Goal: Find specific page/section: Find specific page/section

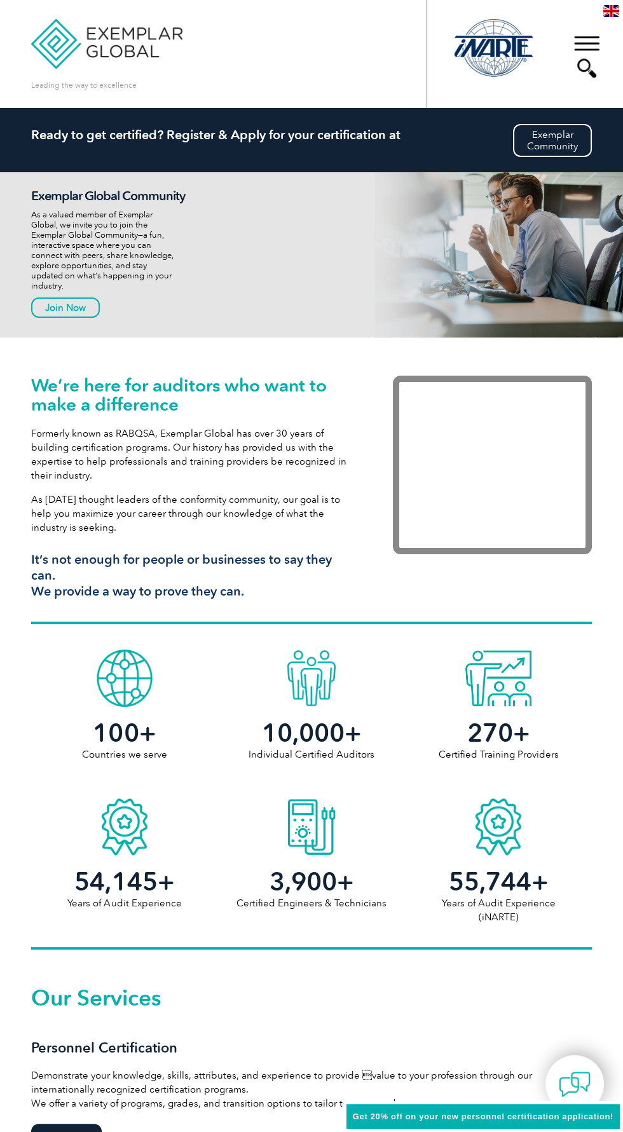
click at [597, 61] on div "▼" at bounding box center [587, 57] width 34 height 64
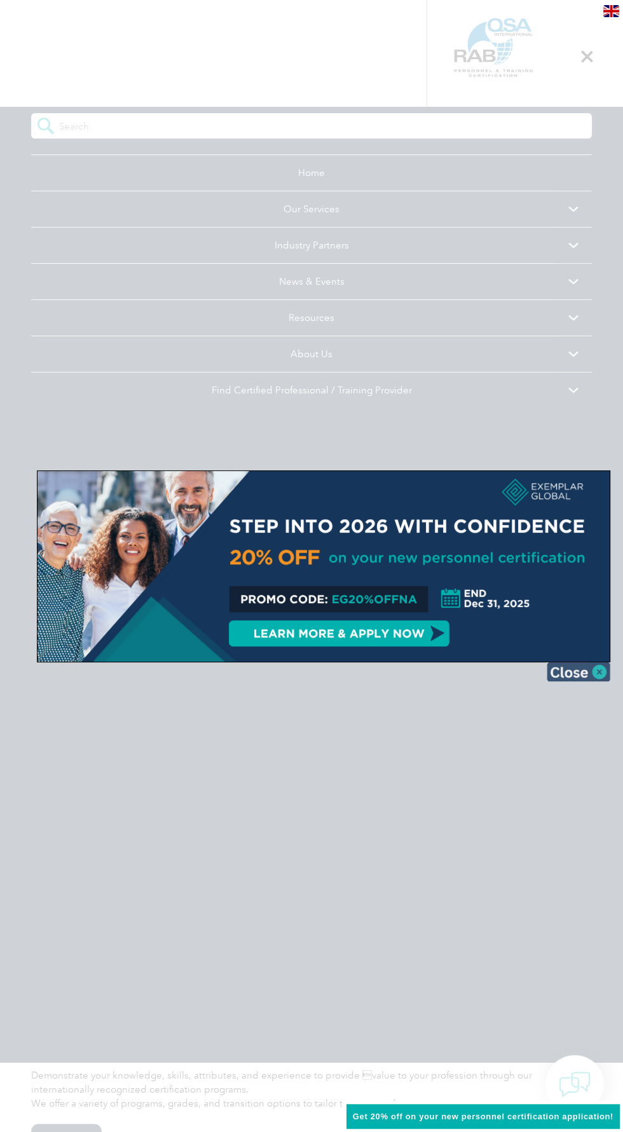
click at [579, 677] on img at bounding box center [579, 672] width 64 height 19
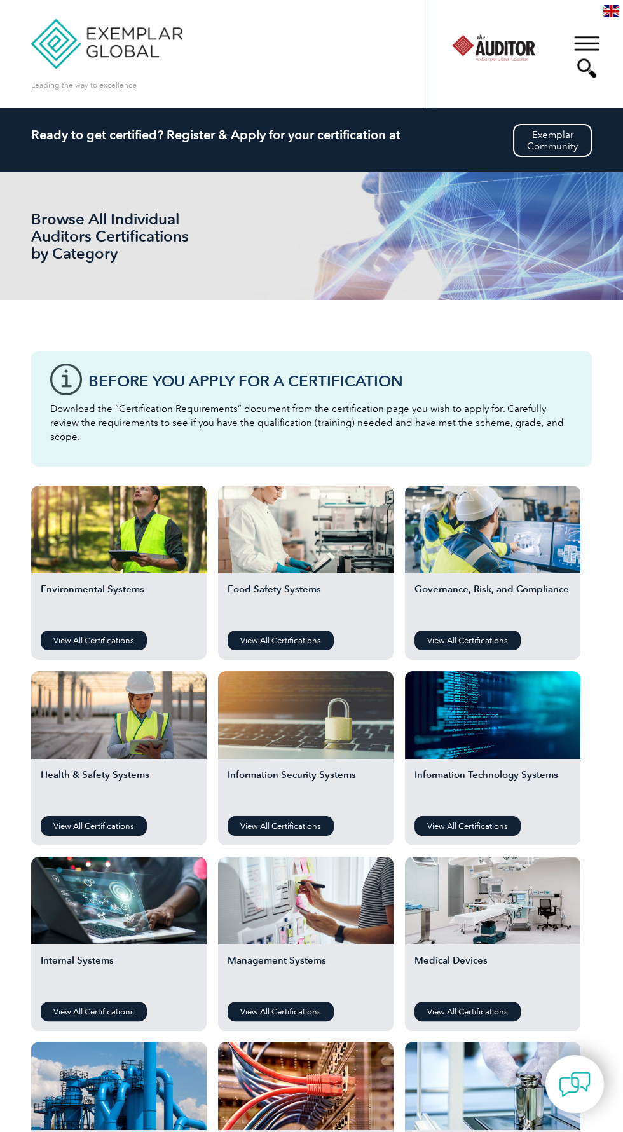
click at [598, 59] on div "▼" at bounding box center [587, 57] width 34 height 64
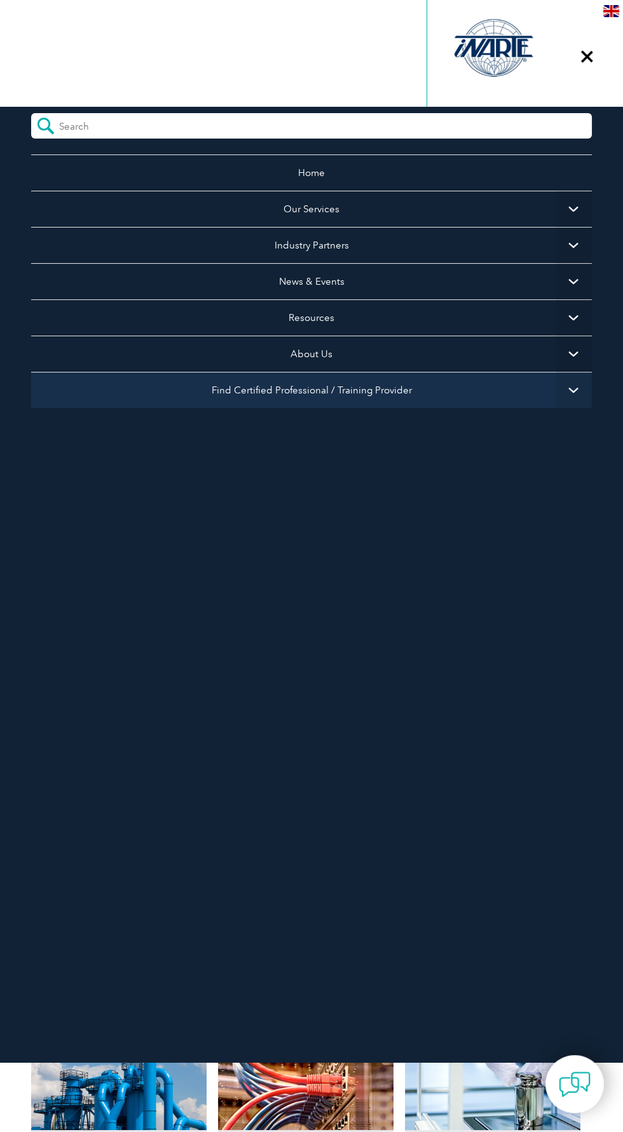
click at [446, 399] on link "Find Certified Professional / Training Provider" at bounding box center [311, 390] width 561 height 36
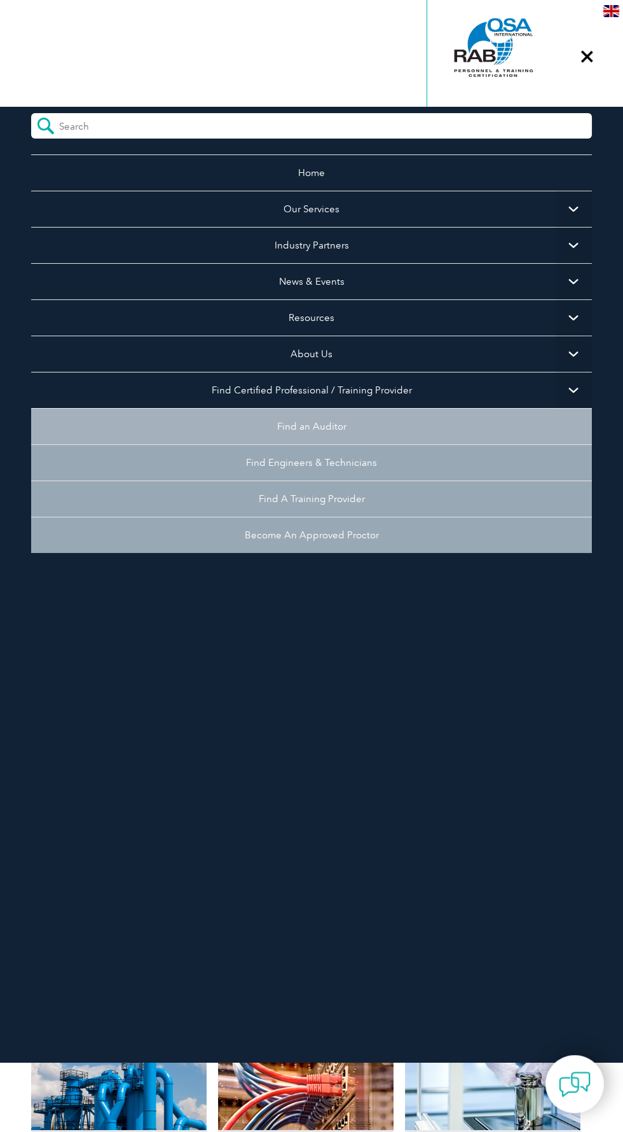
click at [480, 410] on link "Find an Auditor" at bounding box center [311, 426] width 561 height 36
